Goal: Information Seeking & Learning: Check status

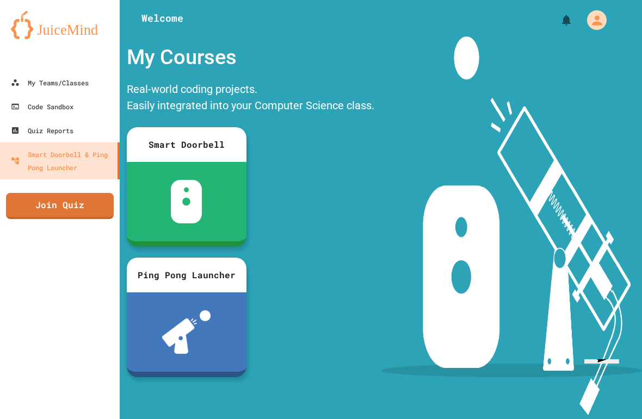
click at [148, 293] on div at bounding box center [187, 332] width 120 height 79
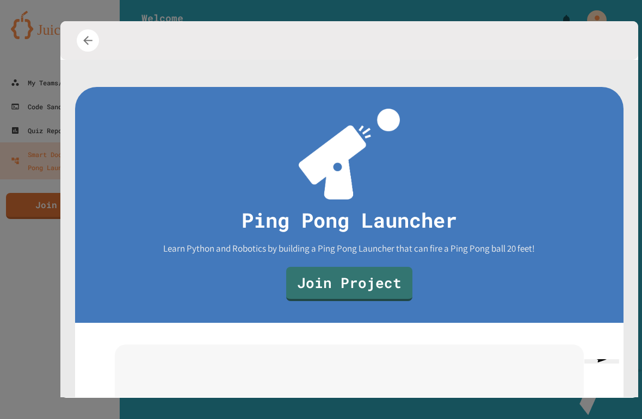
click at [148, 294] on div "Ping Pong Launcher Learn Python and Robotics by building a Ping Pong Launcher t…" at bounding box center [349, 205] width 549 height 236
click at [149, 295] on div "Ping Pong Launcher Learn Python and Robotics by building a Ping Pong Launcher t…" at bounding box center [349, 205] width 549 height 236
click at [151, 298] on div "Ping Pong Launcher Learn Python and Robotics by building a Ping Pong Launcher t…" at bounding box center [349, 205] width 549 height 236
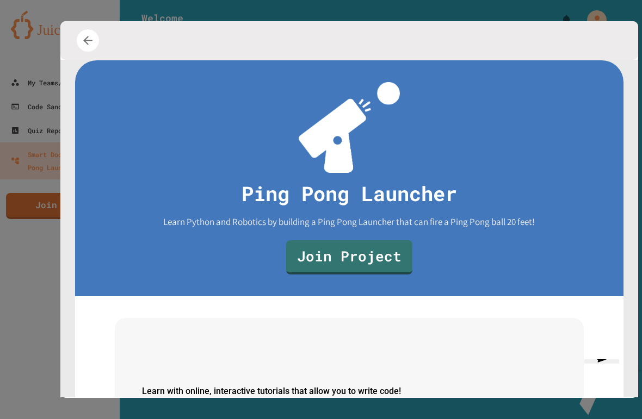
scroll to position [42, 0]
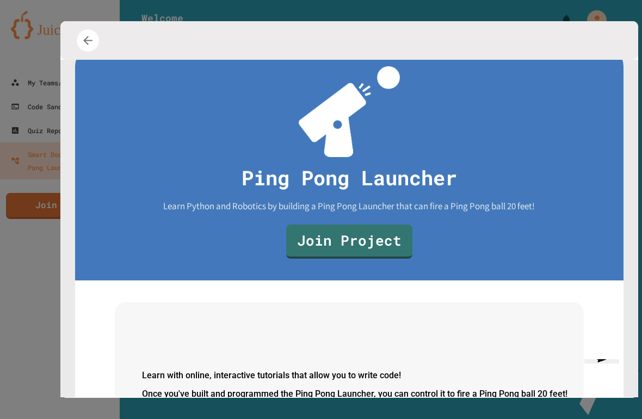
click at [85, 47] on icon "button" at bounding box center [88, 41] width 14 height 14
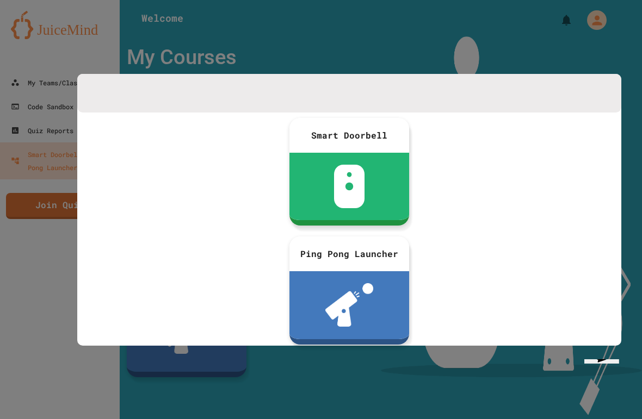
click at [635, 275] on div at bounding box center [321, 209] width 642 height 419
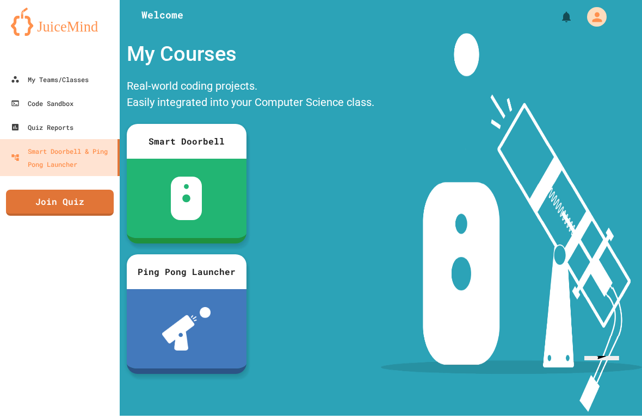
click at [44, 76] on div "My Teams/Classes" at bounding box center [50, 82] width 78 height 13
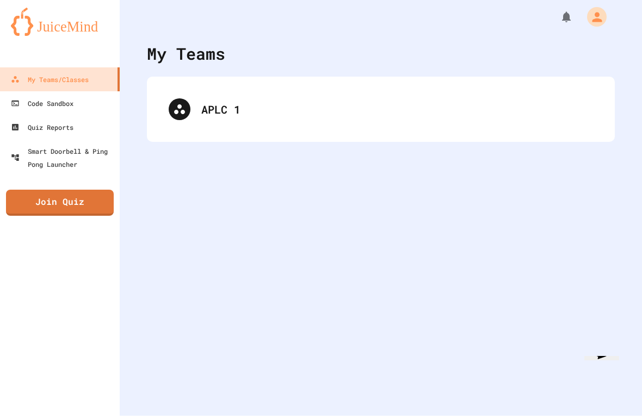
click at [202, 125] on div "APLC 1" at bounding box center [381, 113] width 446 height 44
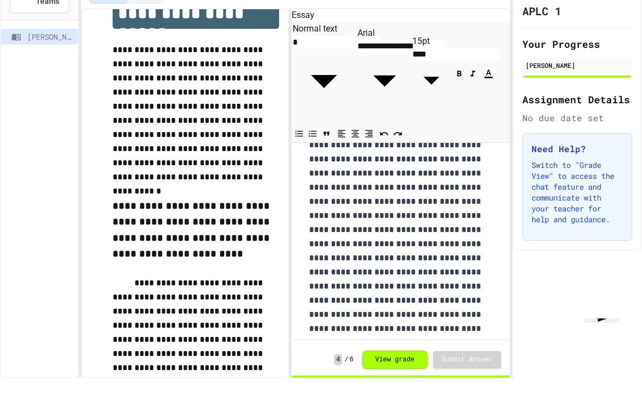
scroll to position [207, 0]
click at [423, 392] on button "View grade" at bounding box center [394, 401] width 65 height 18
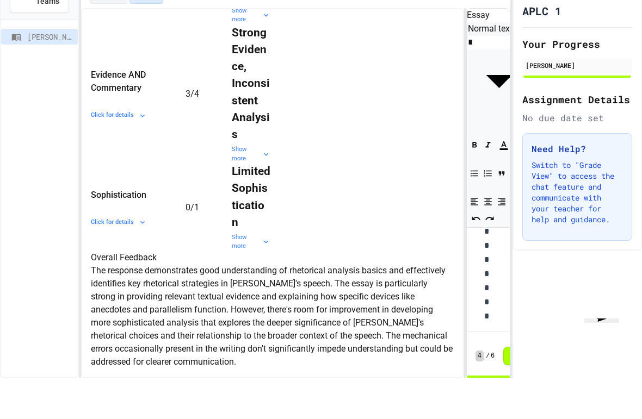
scroll to position [204, 0]
click at [262, 200] on icon at bounding box center [266, 195] width 9 height 9
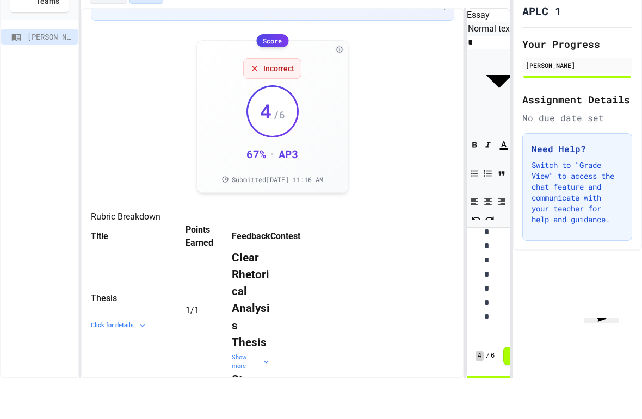
scroll to position [33, 0]
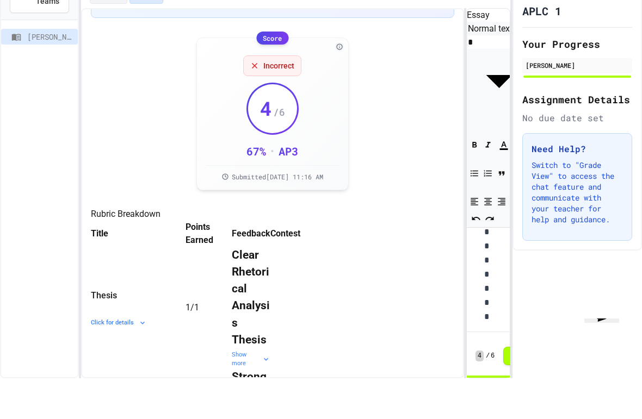
click at [172, 275] on icon "Show more" at bounding box center [172, 275] width 0 height 0
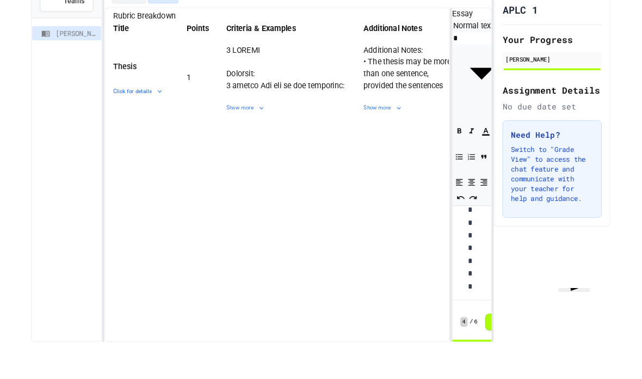
scroll to position [230, 0]
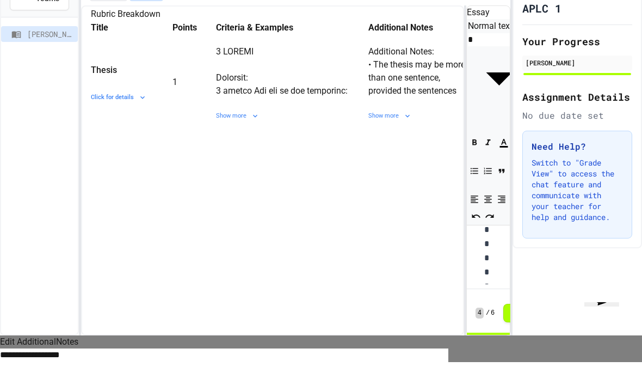
scroll to position [44, 0]
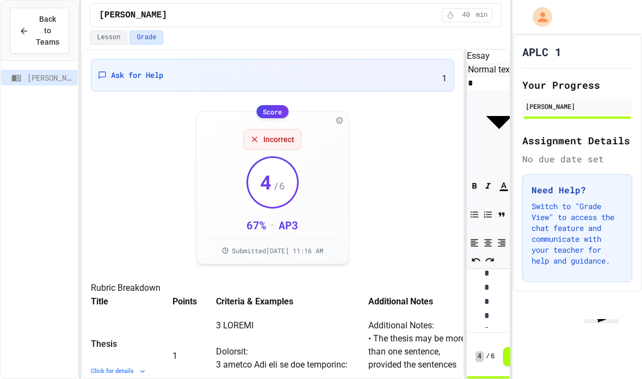
scroll to position [0, 0]
click at [152, 59] on div "Ask for Help 1" at bounding box center [272, 75] width 363 height 33
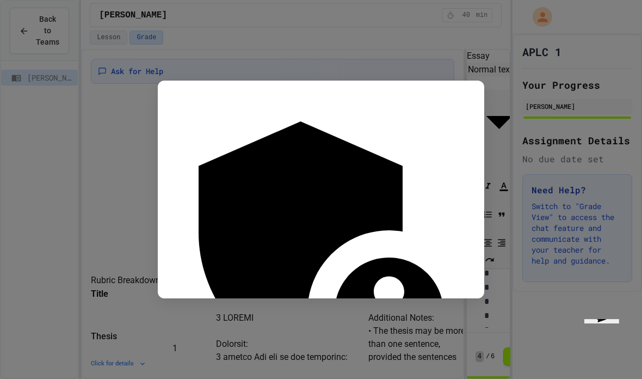
click at [115, 257] on div at bounding box center [321, 189] width 642 height 379
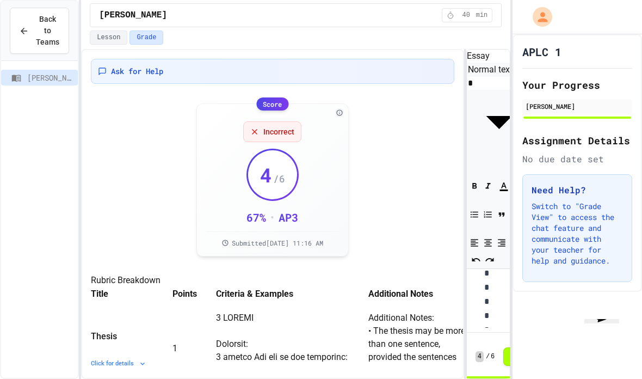
click at [269, 137] on span "Incorrect" at bounding box center [278, 131] width 31 height 11
click at [293, 132] on span "Incorrect" at bounding box center [278, 131] width 31 height 11
